Goal: Information Seeking & Learning: Learn about a topic

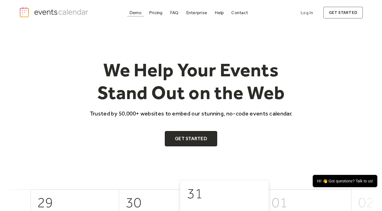
click at [139, 14] on div "Demo" at bounding box center [135, 12] width 12 height 3
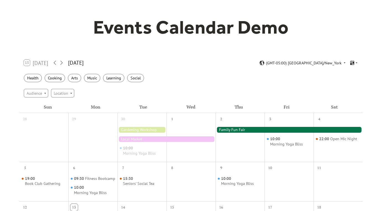
scroll to position [82, 0]
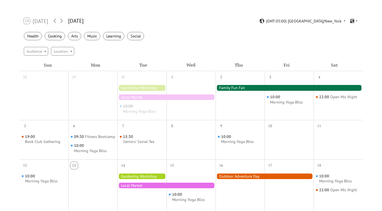
drag, startPoint x: 229, startPoint y: 112, endPoint x: 268, endPoint y: 114, distance: 39.1
click at [268, 114] on div "28 29 30 10:00 Morning Yoga Bliss 1 2 3 10:00 Morning Yoga Bliss 4 22:00 Open M…" at bounding box center [190, 207] width 343 height 273
click at [267, 115] on div "10:00 Morning Yoga Bliss" at bounding box center [289, 99] width 49 height 36
click at [54, 37] on div "Cooking" at bounding box center [55, 36] width 21 height 9
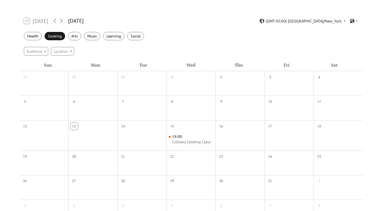
click at [54, 37] on div "Cooking" at bounding box center [55, 36] width 21 height 9
